Goal: Task Accomplishment & Management: Complete application form

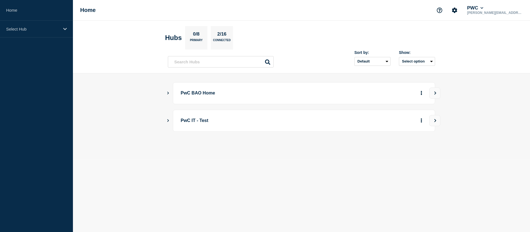
click at [167, 94] on icon "Show Connected Hubs" at bounding box center [168, 93] width 4 height 3
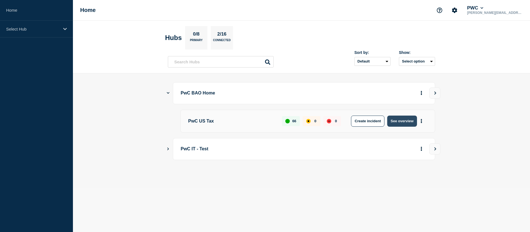
click at [402, 120] on button "See overview" at bounding box center [402, 121] width 30 height 11
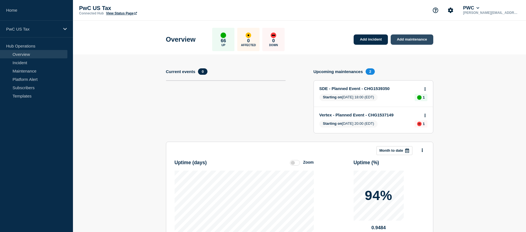
click at [412, 38] on link "Add maintenance" at bounding box center [412, 40] width 42 height 10
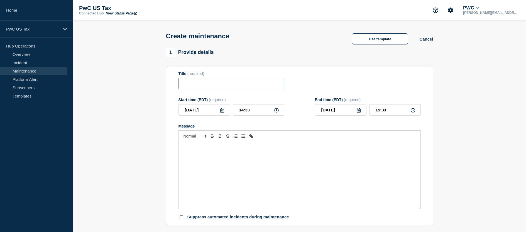
click at [192, 85] on input "Title" at bounding box center [231, 83] width 106 height 11
click at [380, 40] on button "Use template" at bounding box center [380, 38] width 57 height 11
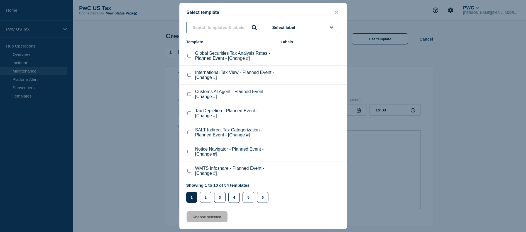
click at [209, 26] on input "text" at bounding box center [223, 27] width 74 height 11
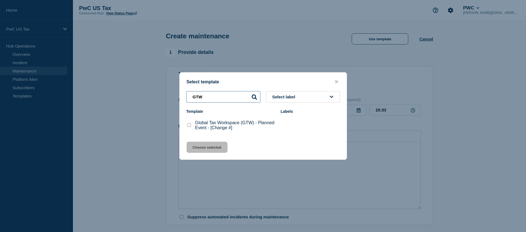
type input "GTW"
click at [188, 125] on checkbox"] "Global Tax Workspace (GTW) - Planned Event - [Change #] checkbox" at bounding box center [189, 126] width 4 height 4
checkbox checkbox"] "true"
click at [208, 148] on button "Choose selected" at bounding box center [206, 147] width 41 height 11
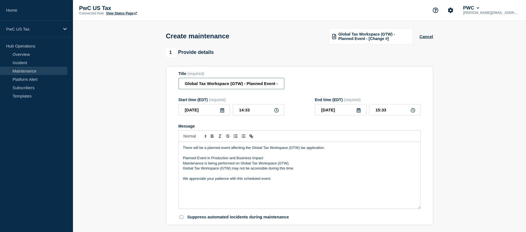
scroll to position [0, 23]
drag, startPoint x: 259, startPoint y: 84, endPoint x: 296, endPoint y: 84, distance: 37.0
click at [296, 84] on div "Title (required) Global Tax Workspace (GTW) - Planned Event - [Change #]" at bounding box center [299, 81] width 242 height 18
click at [278, 84] on input "Global Tax Workspace (GTW) - Planned Event - [Change #]" at bounding box center [231, 83] width 106 height 11
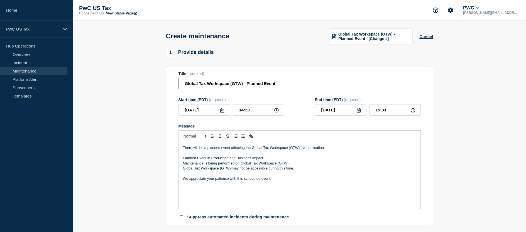
scroll to position [0, 23]
drag, startPoint x: 275, startPoint y: 84, endPoint x: 291, endPoint y: 87, distance: 16.6
click at [291, 87] on div "Title (required) Global Tax Workspace (GTW) - Planned Event - [Change #]" at bounding box center [299, 81] width 242 height 18
click at [271, 84] on input "Global Tax Workspace (GTW) - Planned Event - [Change #]" at bounding box center [231, 83] width 106 height 11
click at [278, 85] on input "Global Tax Workspace (GTW) - Planned Event - [Change #]" at bounding box center [231, 83] width 106 height 11
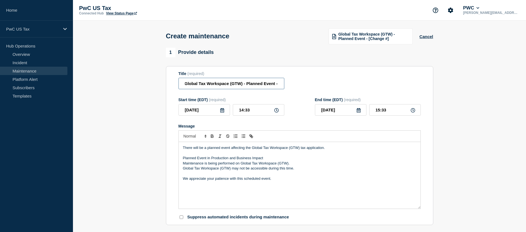
paste input "CHG1539409"
type input "Global Tax Workspace (GTW) - Planned Event - CHG1539409"
click at [276, 112] on icon at bounding box center [276, 110] width 4 height 4
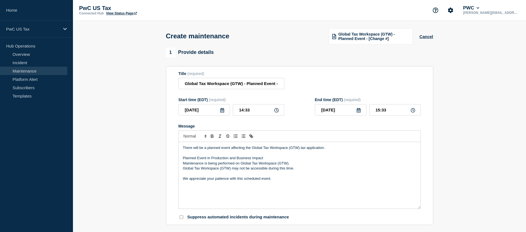
click at [277, 112] on icon at bounding box center [276, 110] width 4 height 4
drag, startPoint x: 251, startPoint y: 112, endPoint x: 238, endPoint y: 111, distance: 13.1
click at [238, 111] on input "14:33" at bounding box center [258, 109] width 51 height 11
type input "15:00"
click at [379, 111] on input "16:00" at bounding box center [394, 109] width 51 height 11
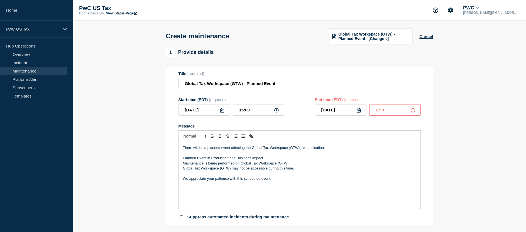
type input "17:00"
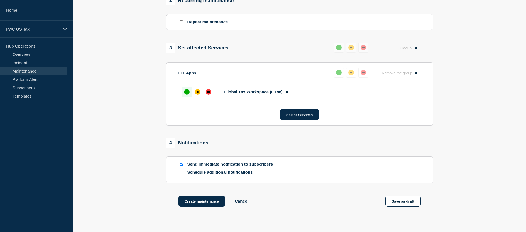
scroll to position [251, 0]
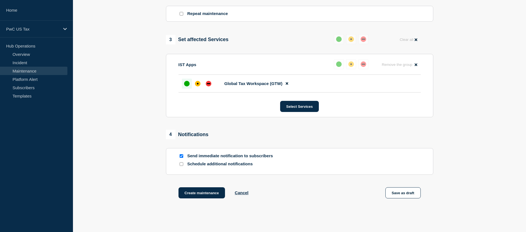
click at [181, 157] on input "Send immediate notification to subscribers" at bounding box center [182, 156] width 4 height 4
checkbox input "false"
click at [205, 195] on button "Create maintenance" at bounding box center [201, 193] width 47 height 11
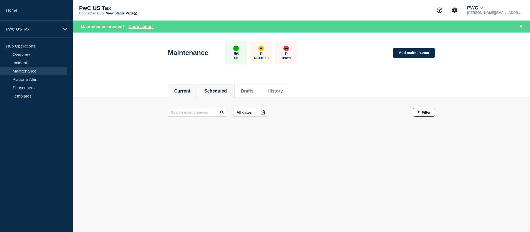
click at [218, 90] on button "Scheduled" at bounding box center [215, 91] width 23 height 5
